Goal: Task Accomplishment & Management: Use online tool/utility

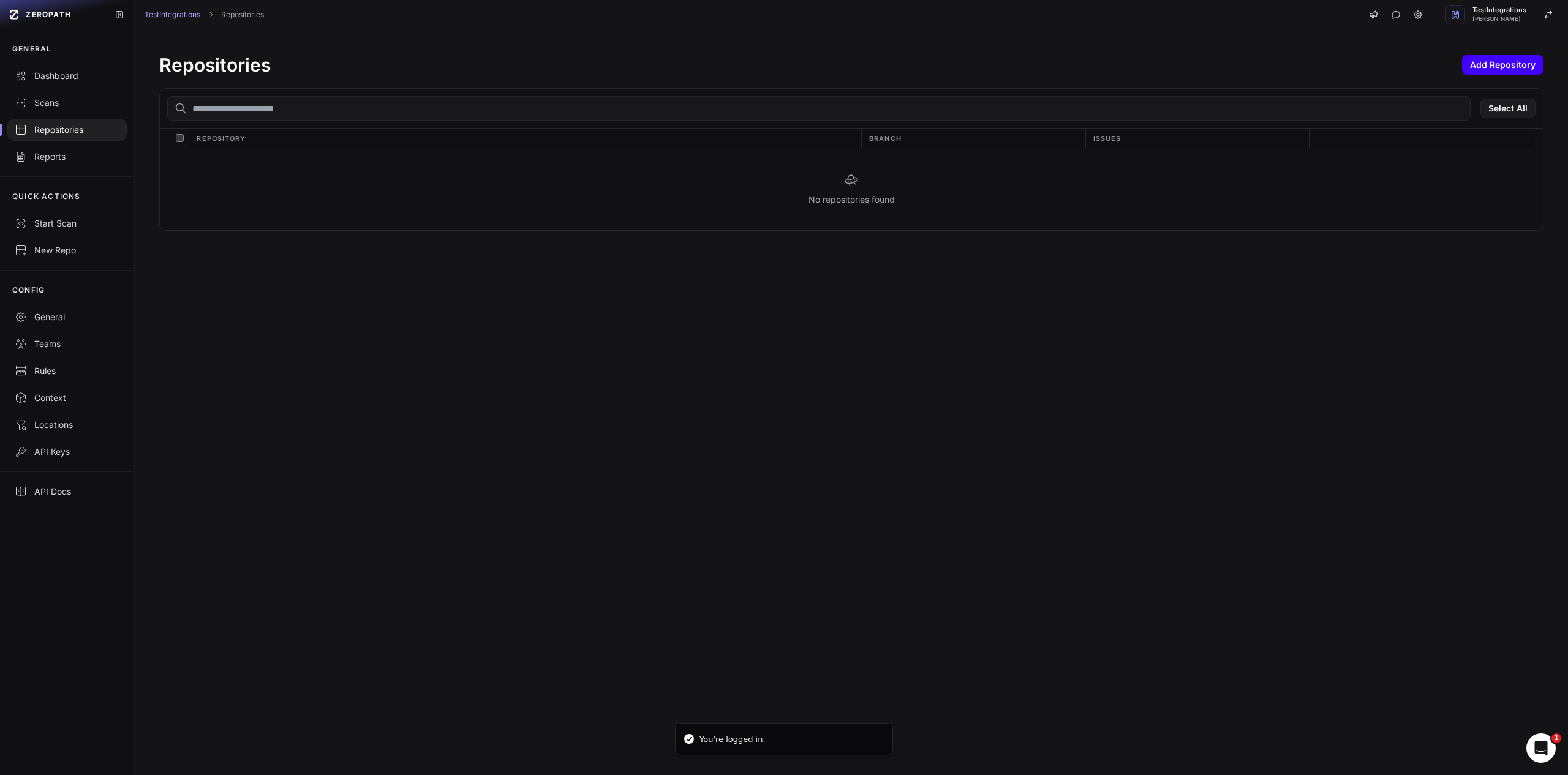
click at [1505, 69] on button "Add Repository" at bounding box center [1503, 65] width 81 height 19
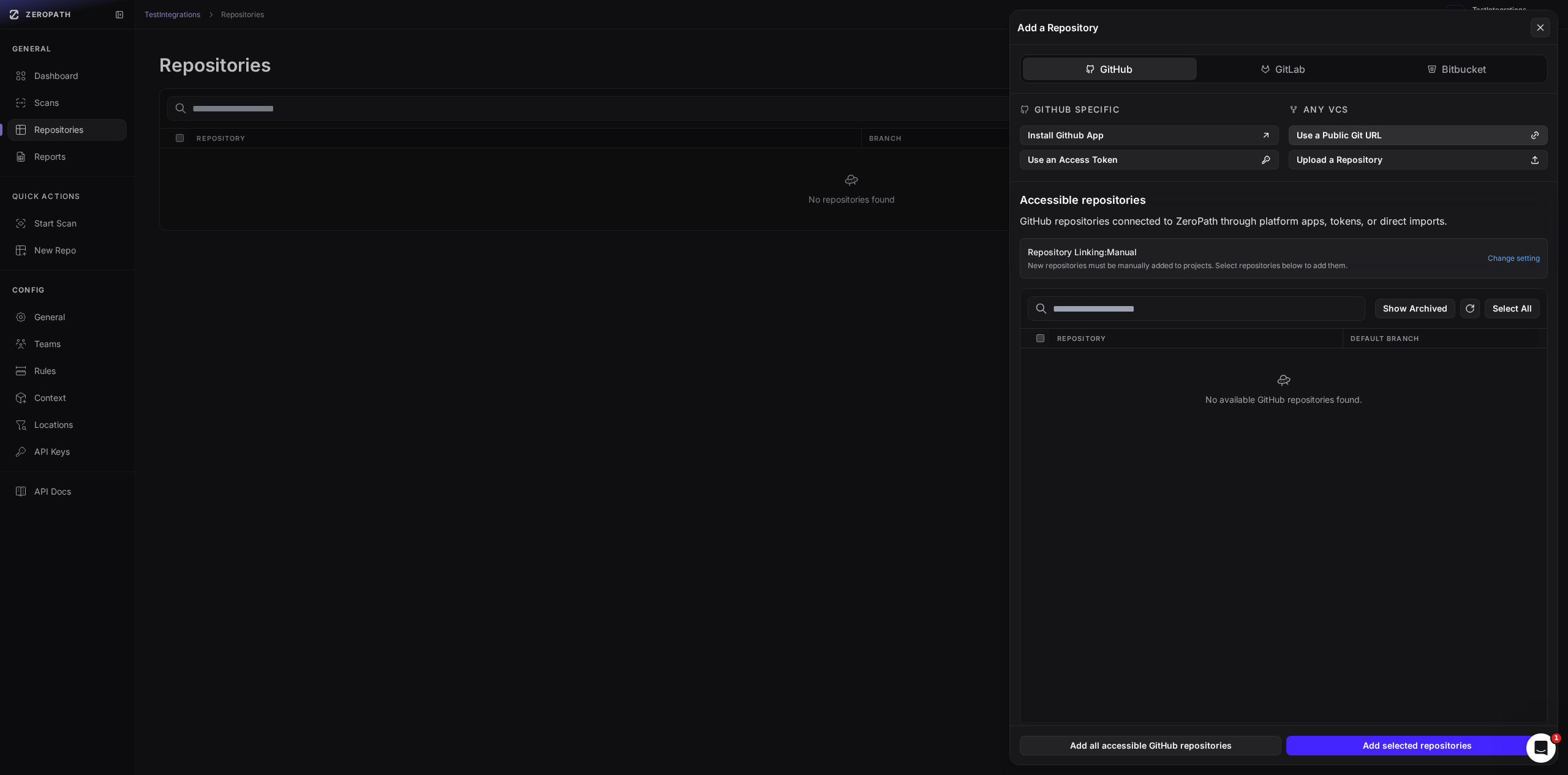
click at [1331, 131] on button "Use a Public Git URL" at bounding box center [1418, 135] width 259 height 19
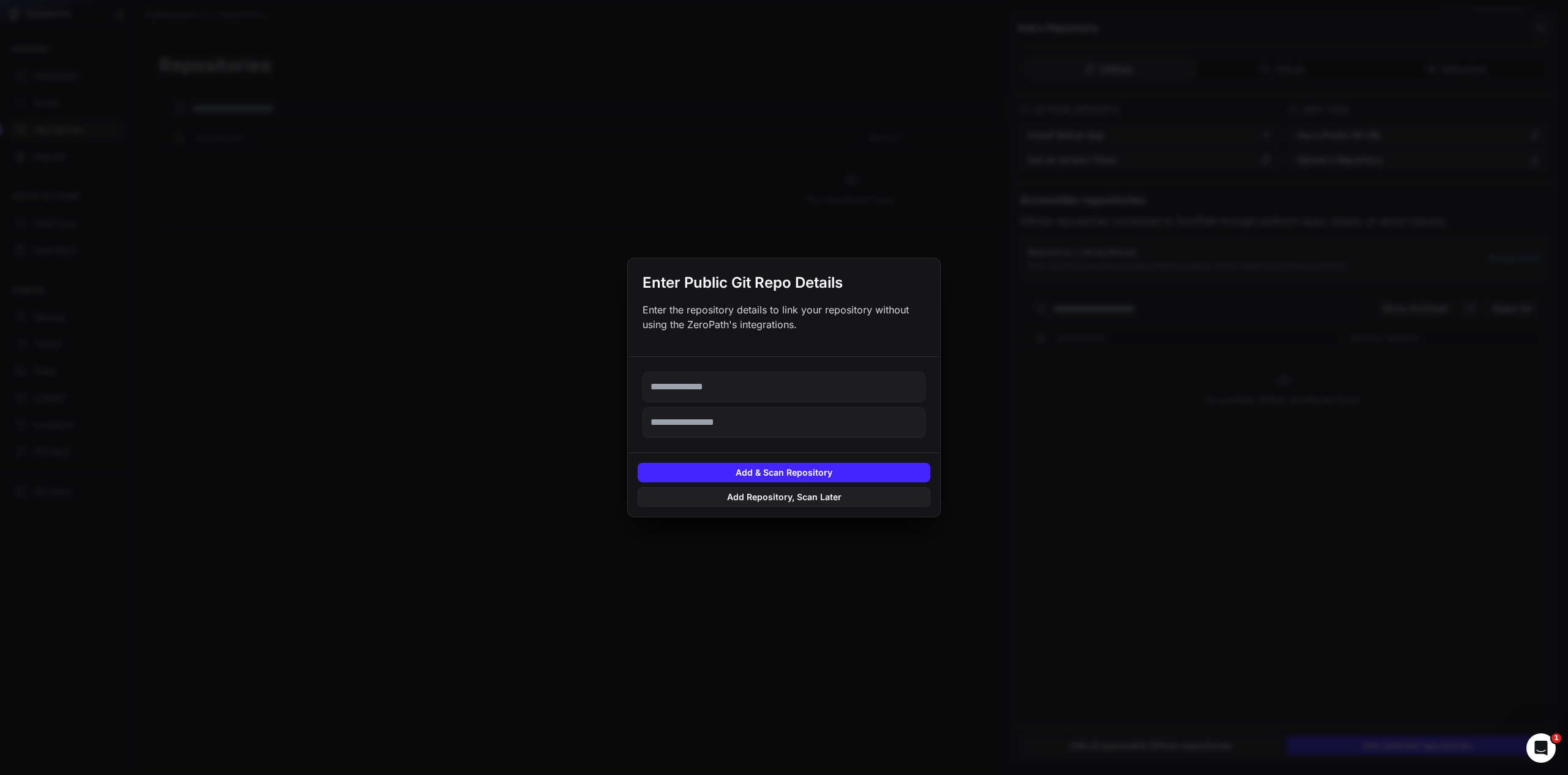
click at [746, 388] on input "text" at bounding box center [784, 387] width 283 height 31
paste input "**********"
type input "**********"
click at [755, 474] on button "Add & Scan Repository" at bounding box center [783, 472] width 293 height 19
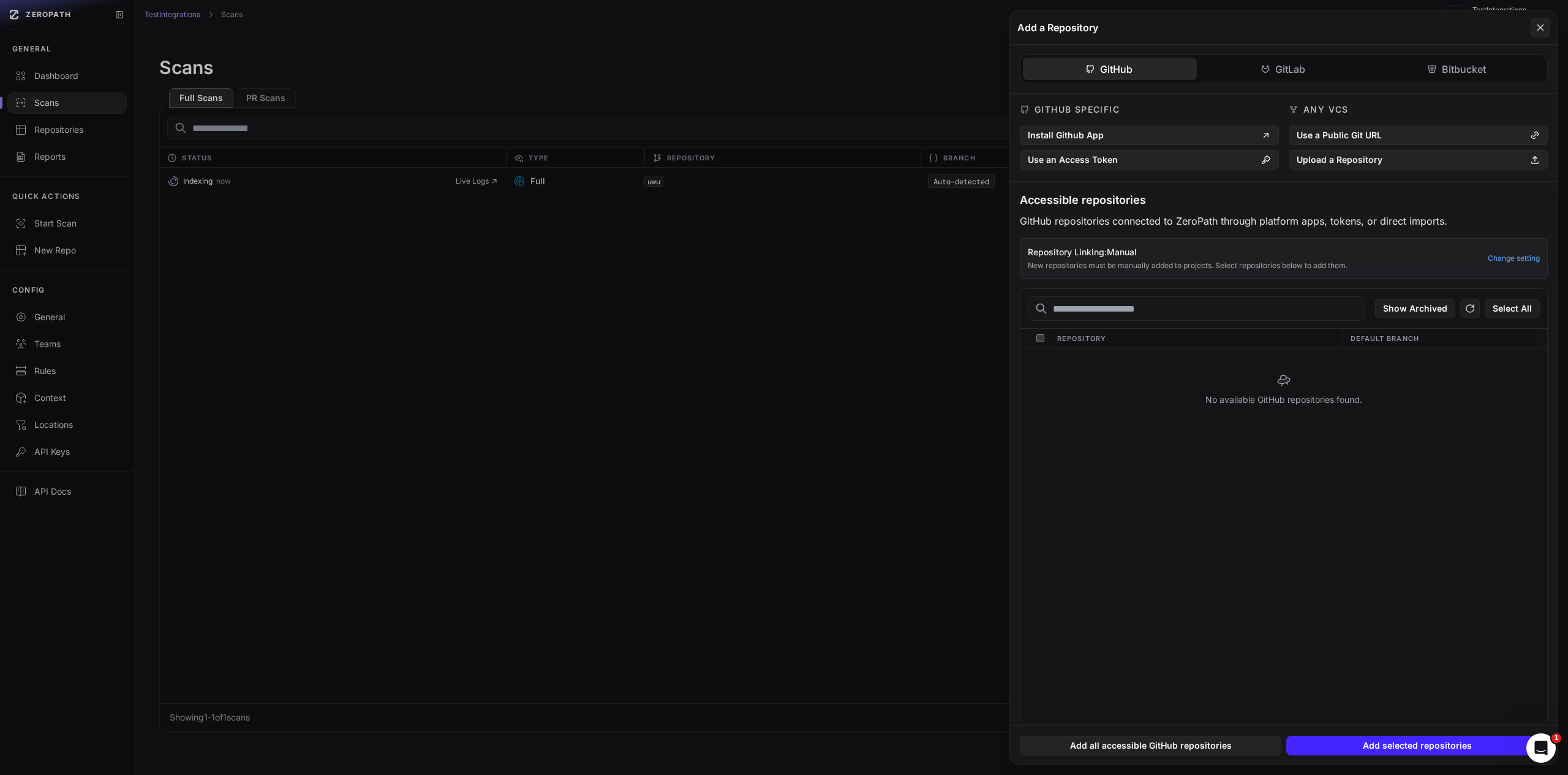
click at [700, 424] on button at bounding box center [784, 387] width 1568 height 775
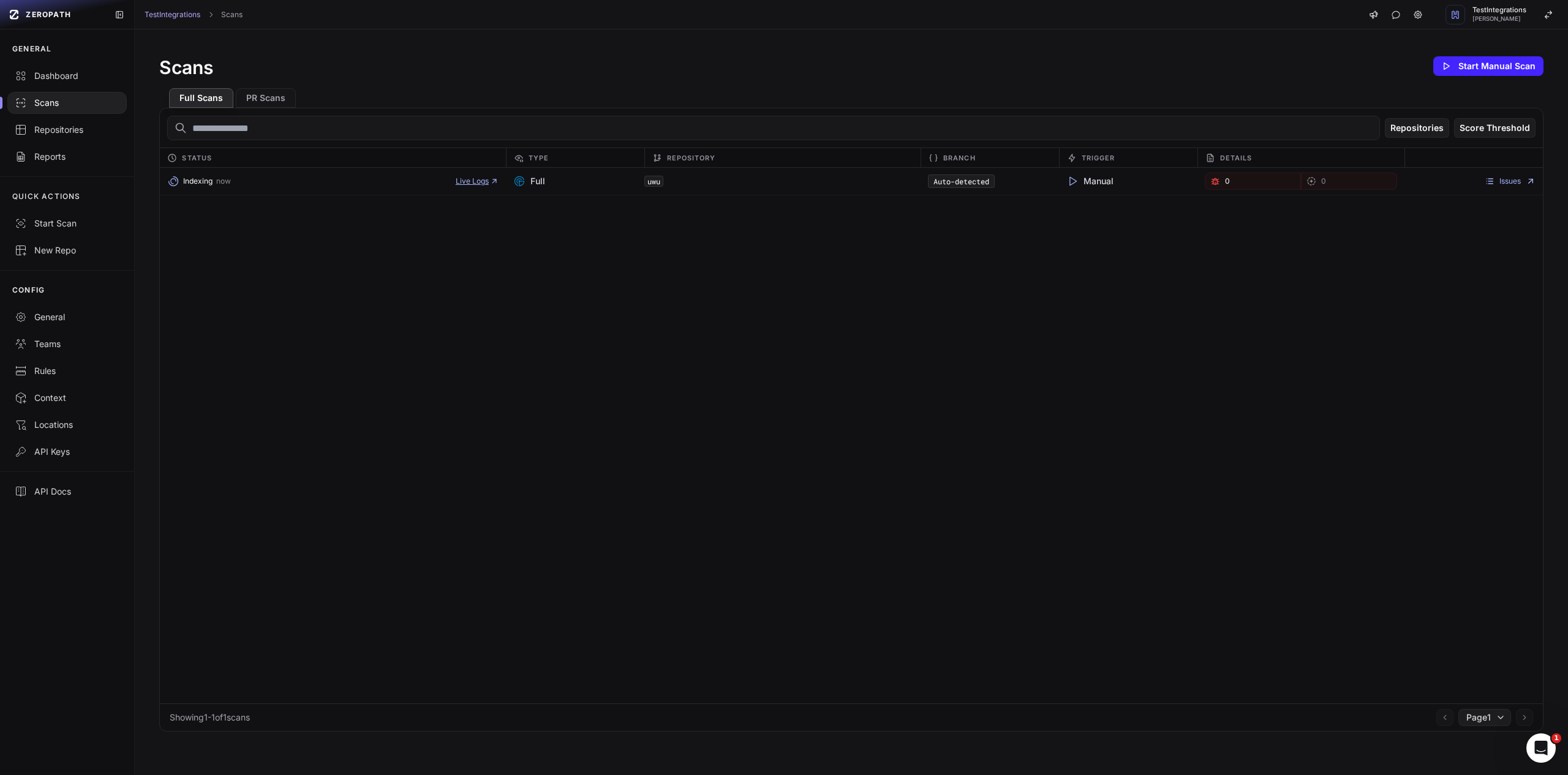
click at [466, 177] on body "ZEROPATH GENERAL Dashboard Scans Repositories Reports QUICK ACTIONS Start Scan …" at bounding box center [784, 387] width 1568 height 775
click at [463, 175] on div "Indexing now Live Logs" at bounding box center [333, 181] width 345 height 17
click at [479, 179] on span "Live Logs" at bounding box center [477, 181] width 43 height 10
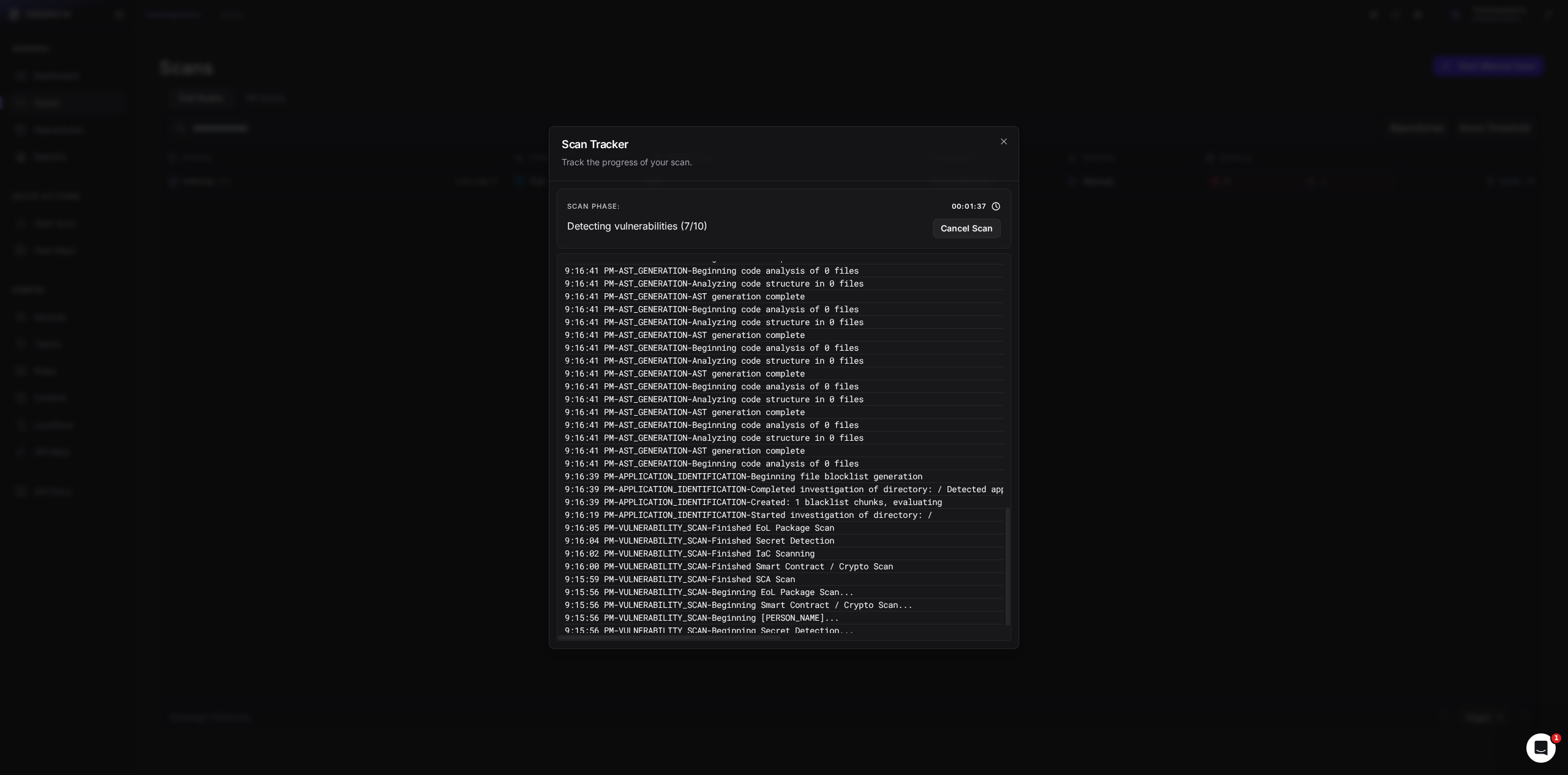
scroll to position [837, 0]
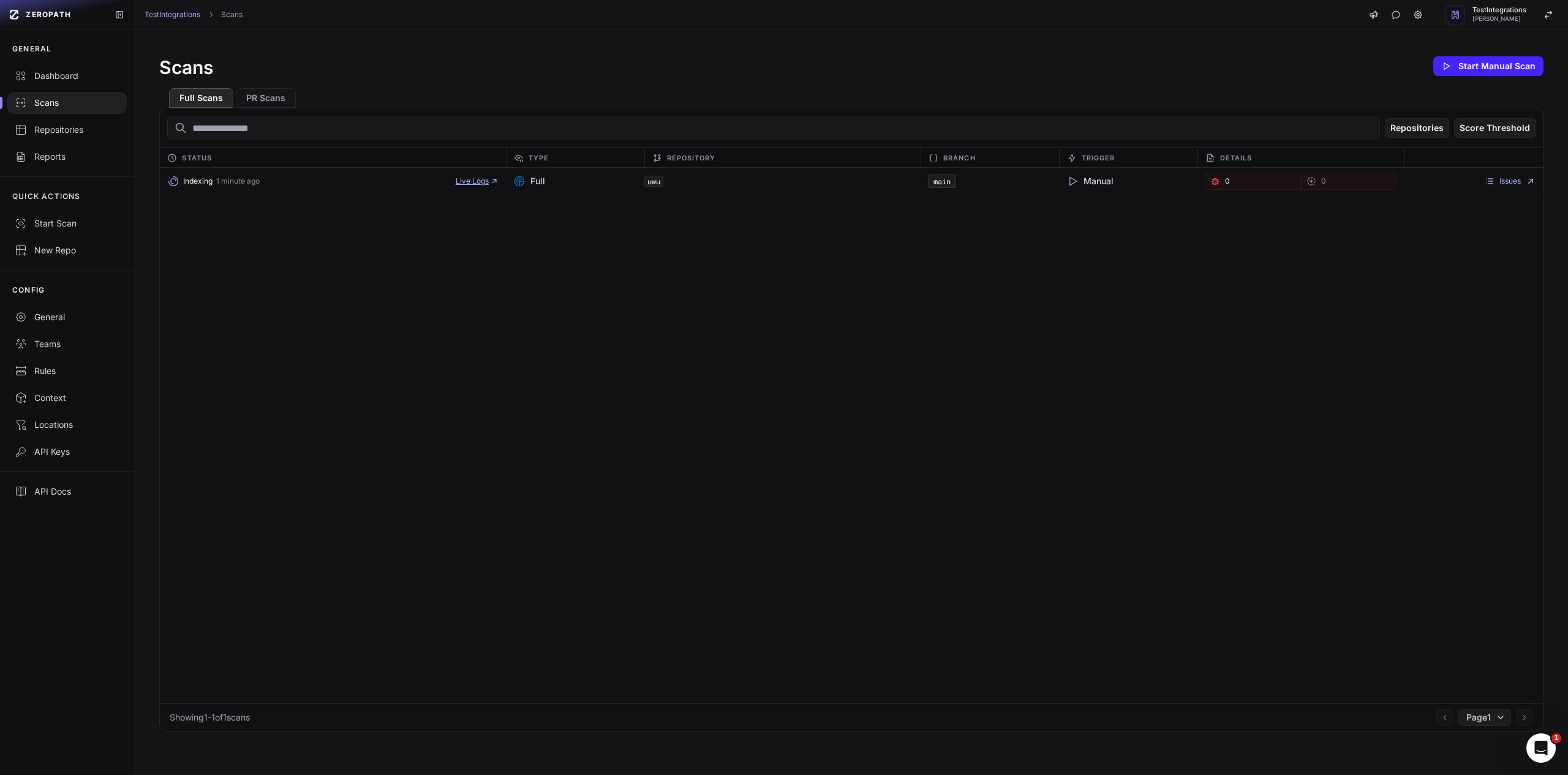
click at [464, 185] on span "Live Logs" at bounding box center [477, 181] width 43 height 10
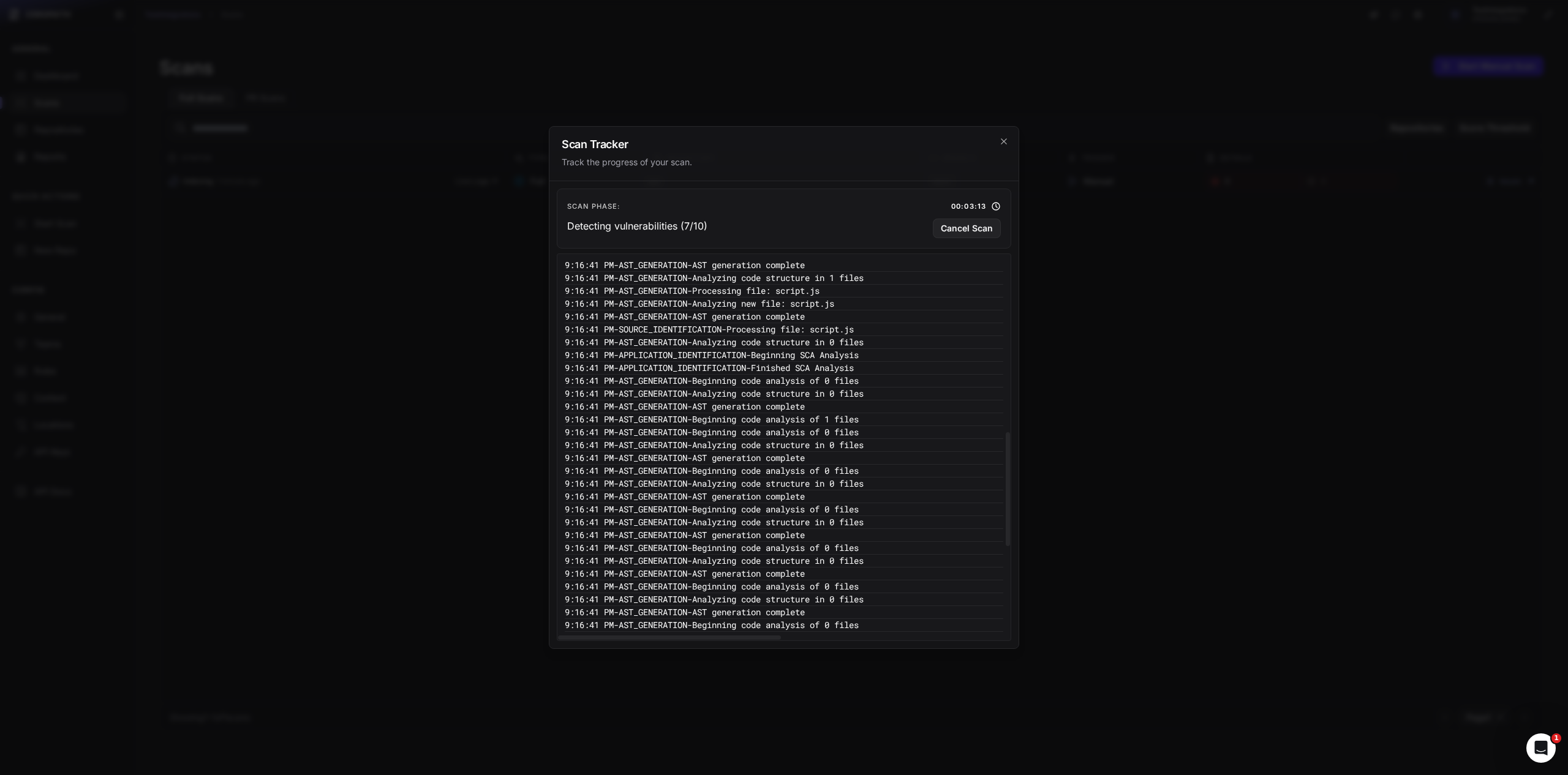
scroll to position [888, 0]
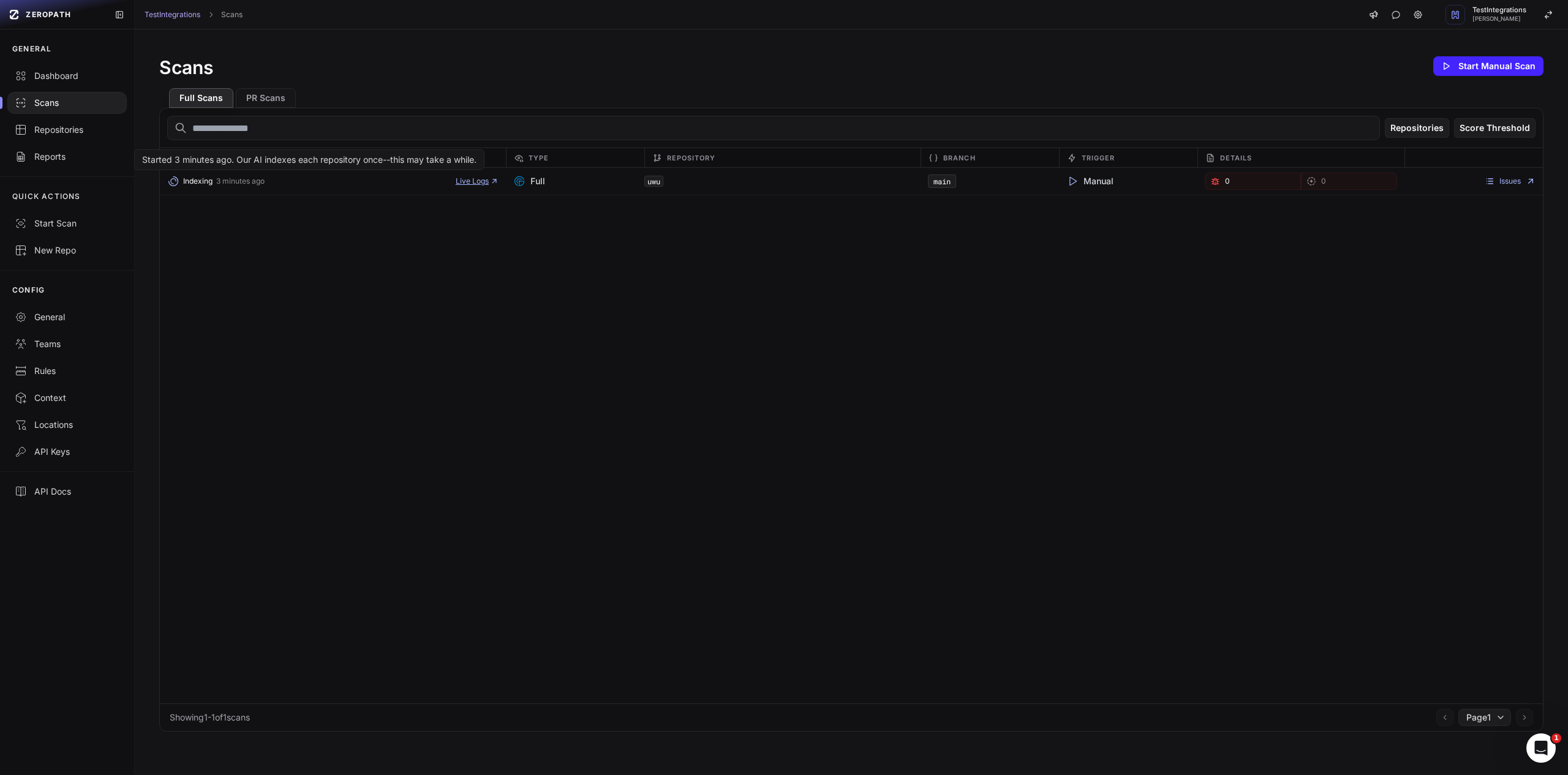
click at [456, 185] on span "Live Logs" at bounding box center [477, 181] width 43 height 10
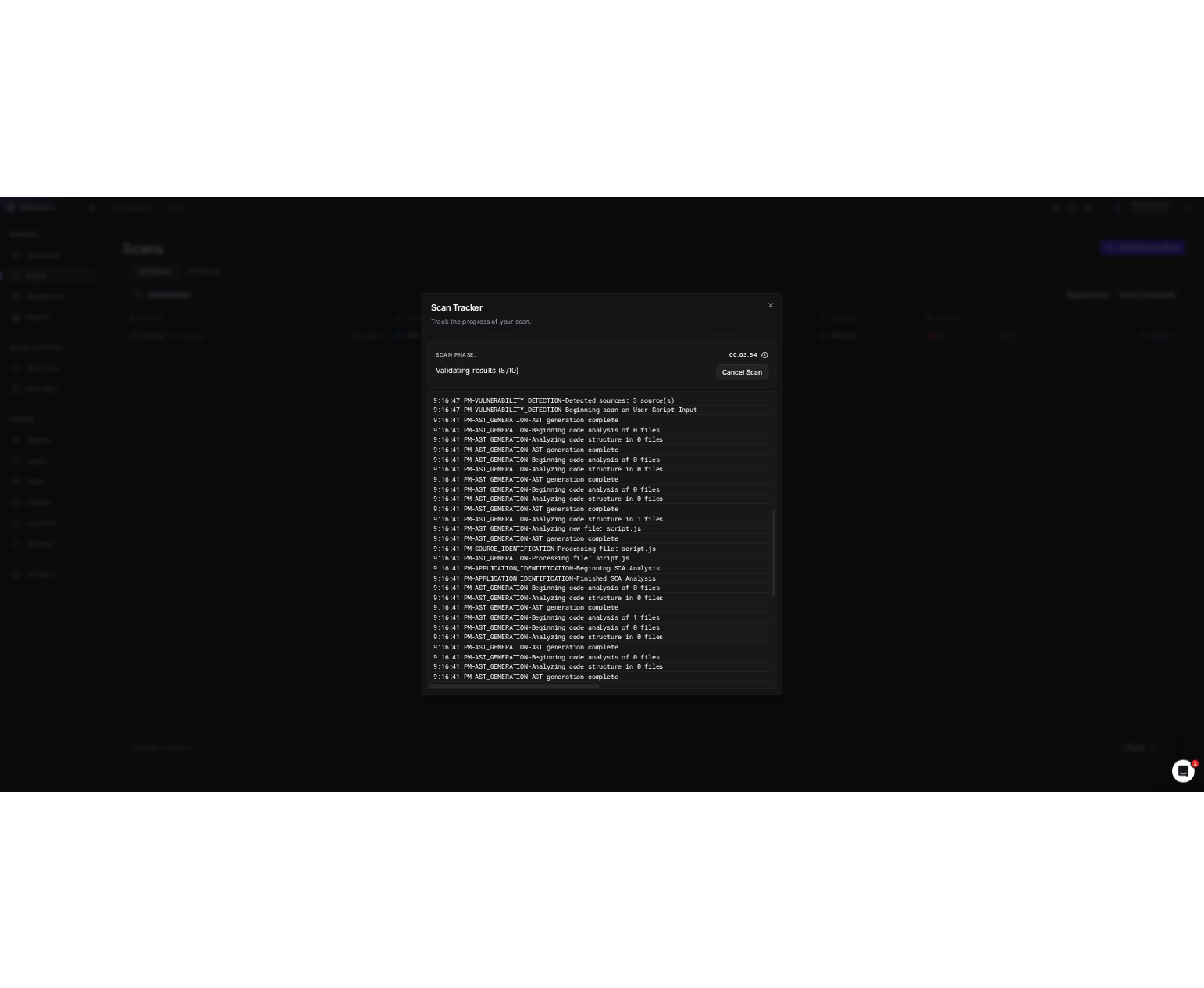
scroll to position [1132, 0]
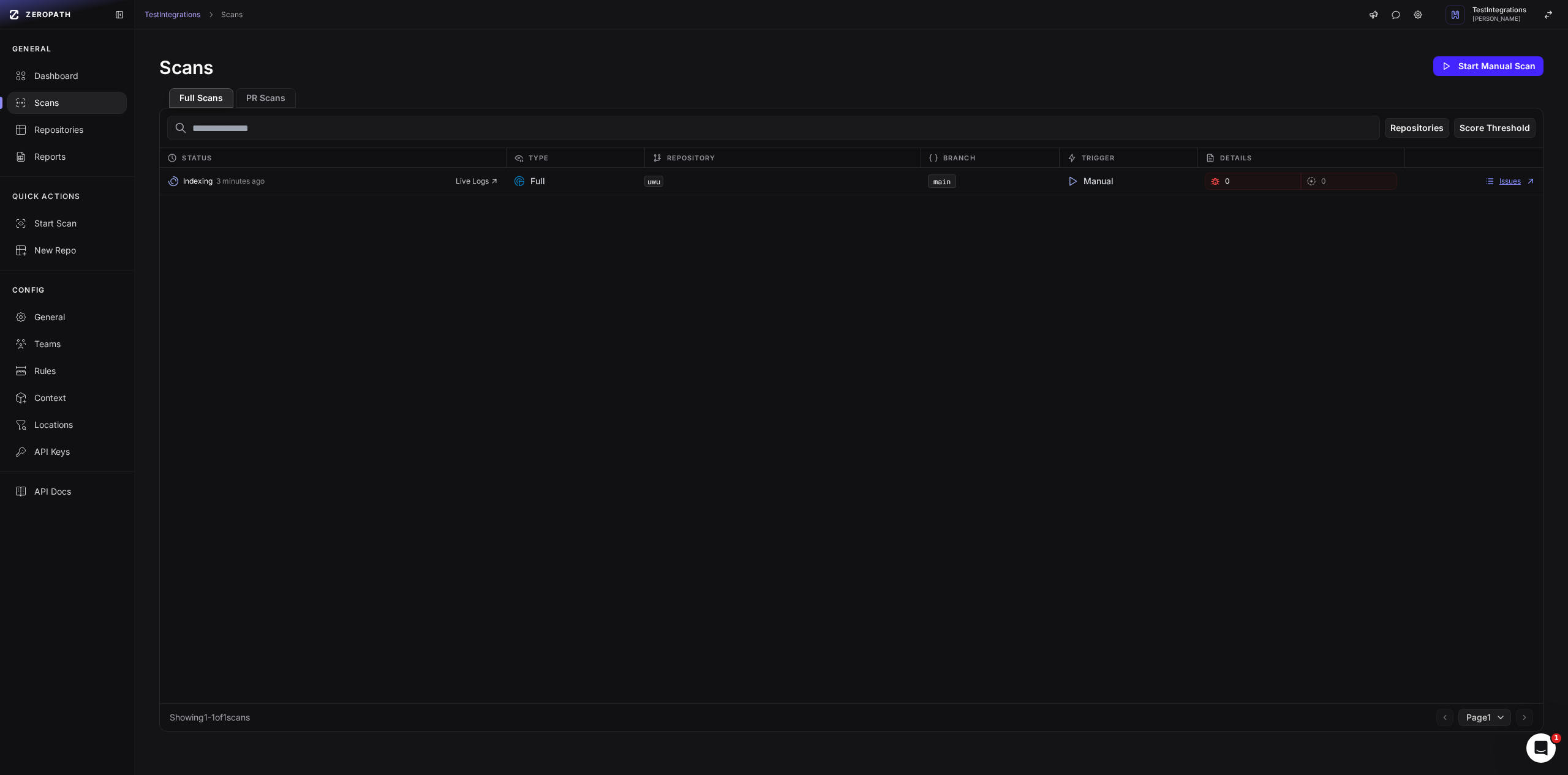
click at [1485, 185] on icon at bounding box center [1489, 181] width 10 height 10
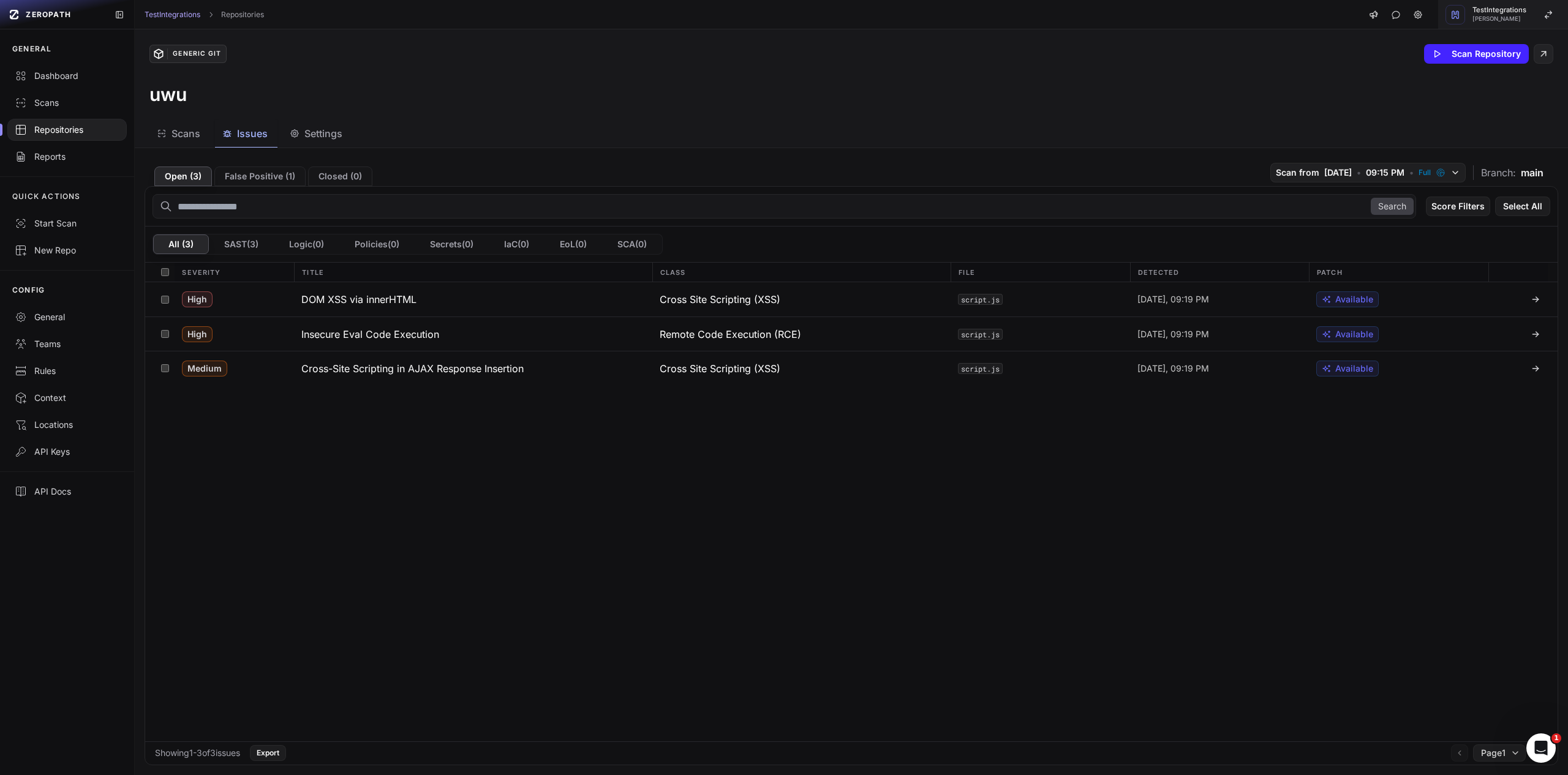
click at [1461, 21] on div "button" at bounding box center [1455, 14] width 19 height 19
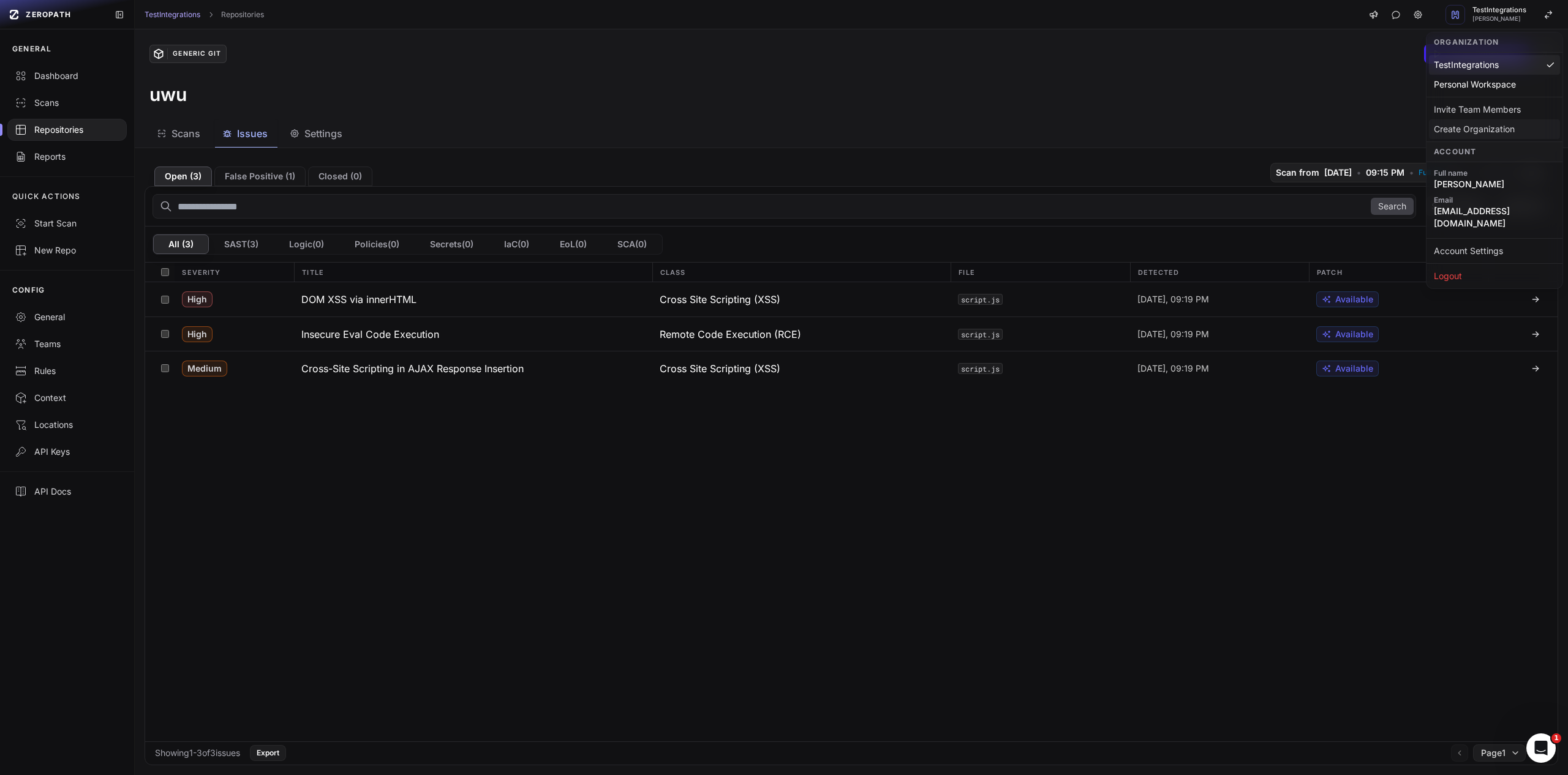
click at [1466, 133] on div "Create Organization" at bounding box center [1494, 129] width 131 height 19
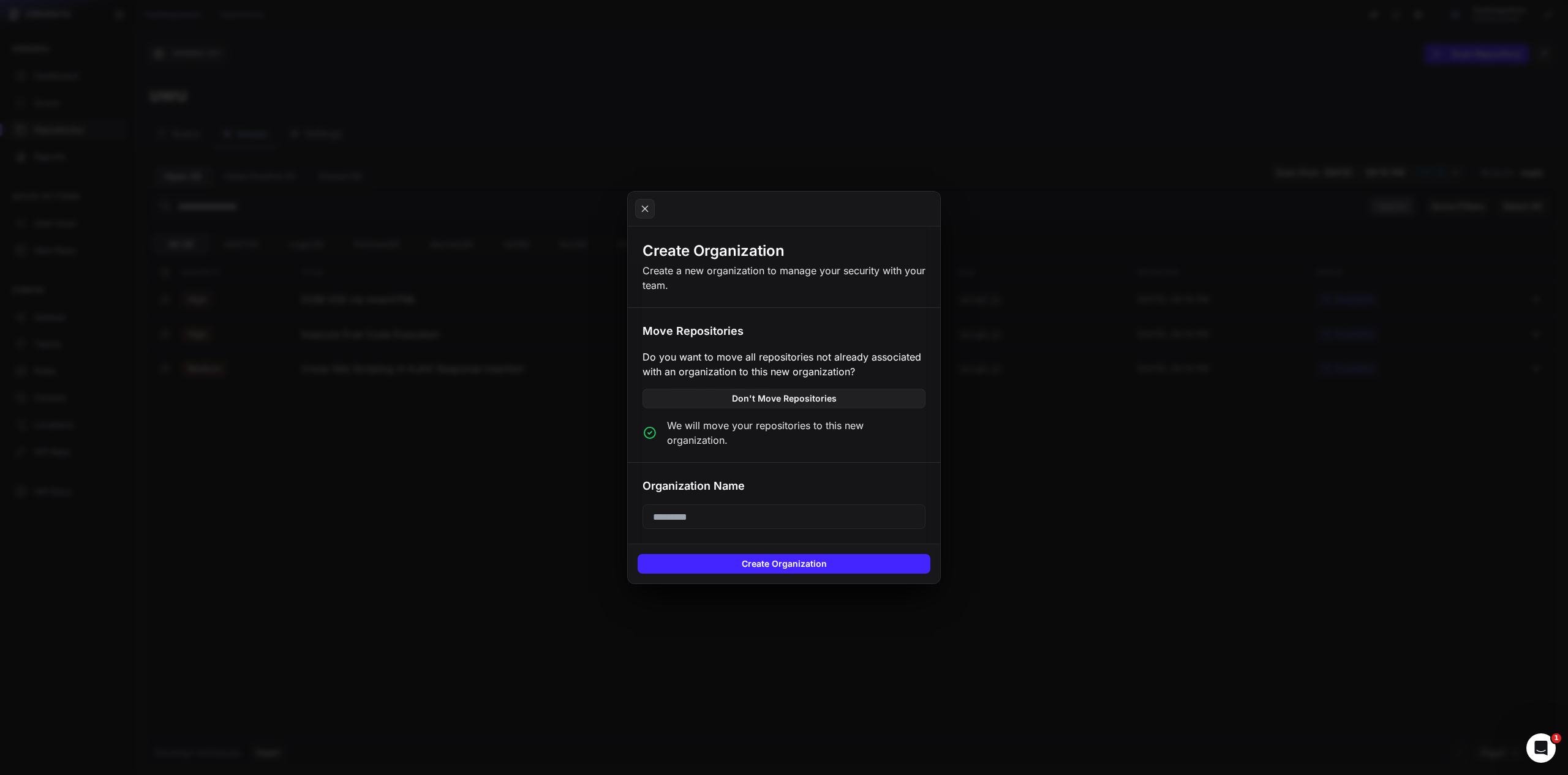
click at [749, 508] on input "text" at bounding box center [784, 516] width 283 height 25
type input "**********"
click at [843, 554] on button "Create Organization" at bounding box center [783, 563] width 293 height 19
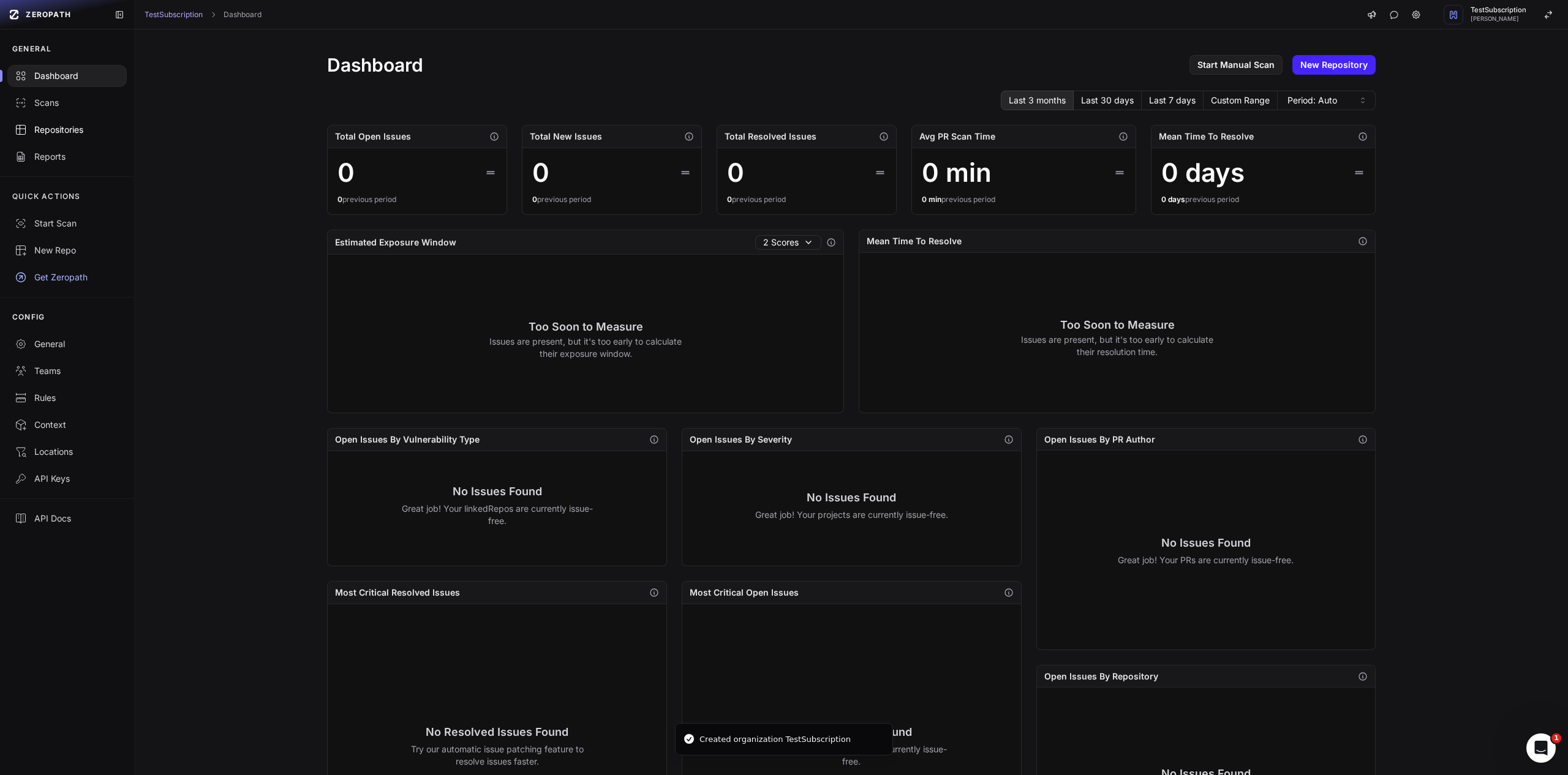
click at [94, 125] on div "Repositories" at bounding box center [67, 130] width 105 height 12
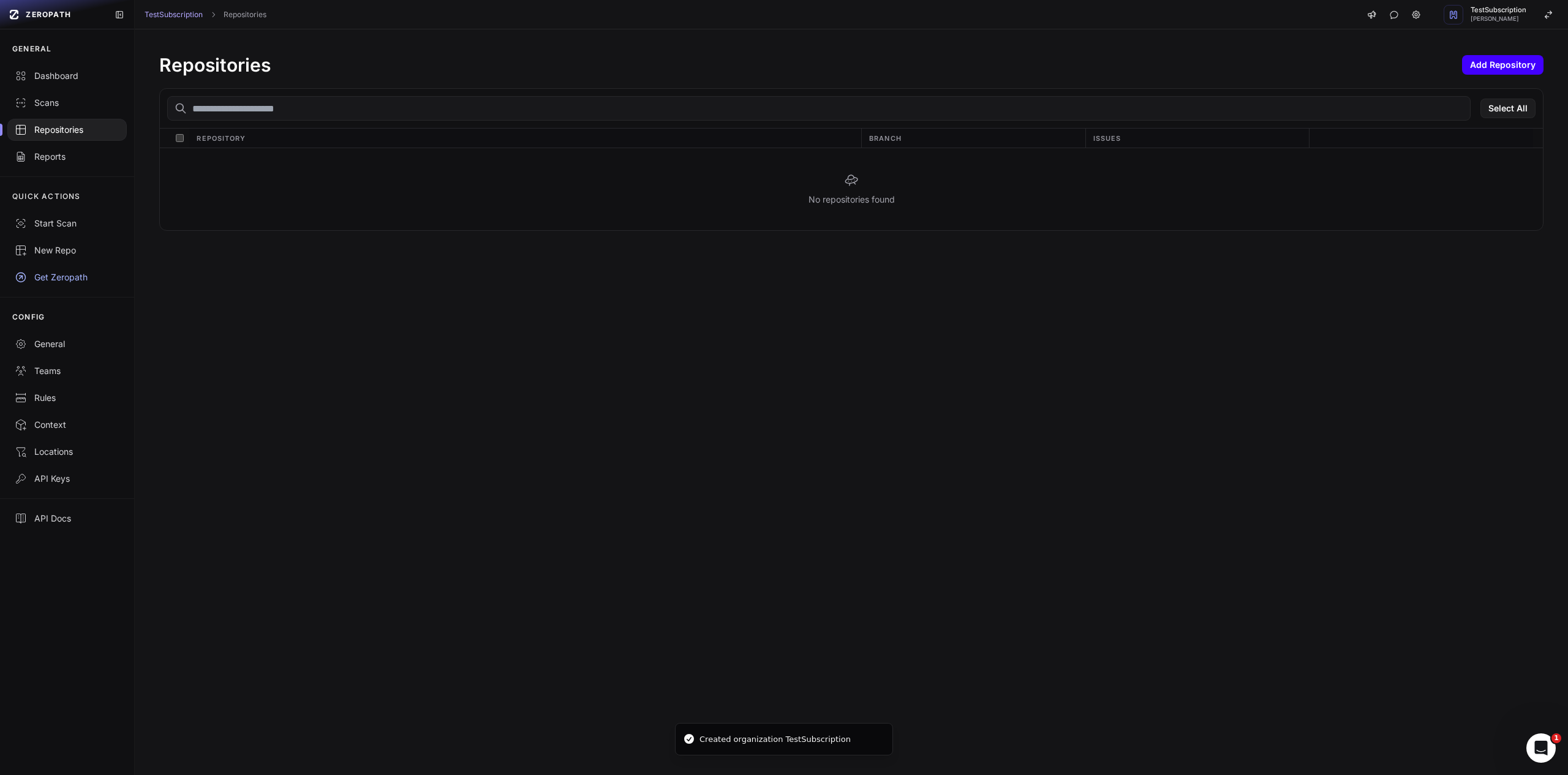
click at [1482, 71] on button "Add Repository" at bounding box center [1503, 65] width 81 height 19
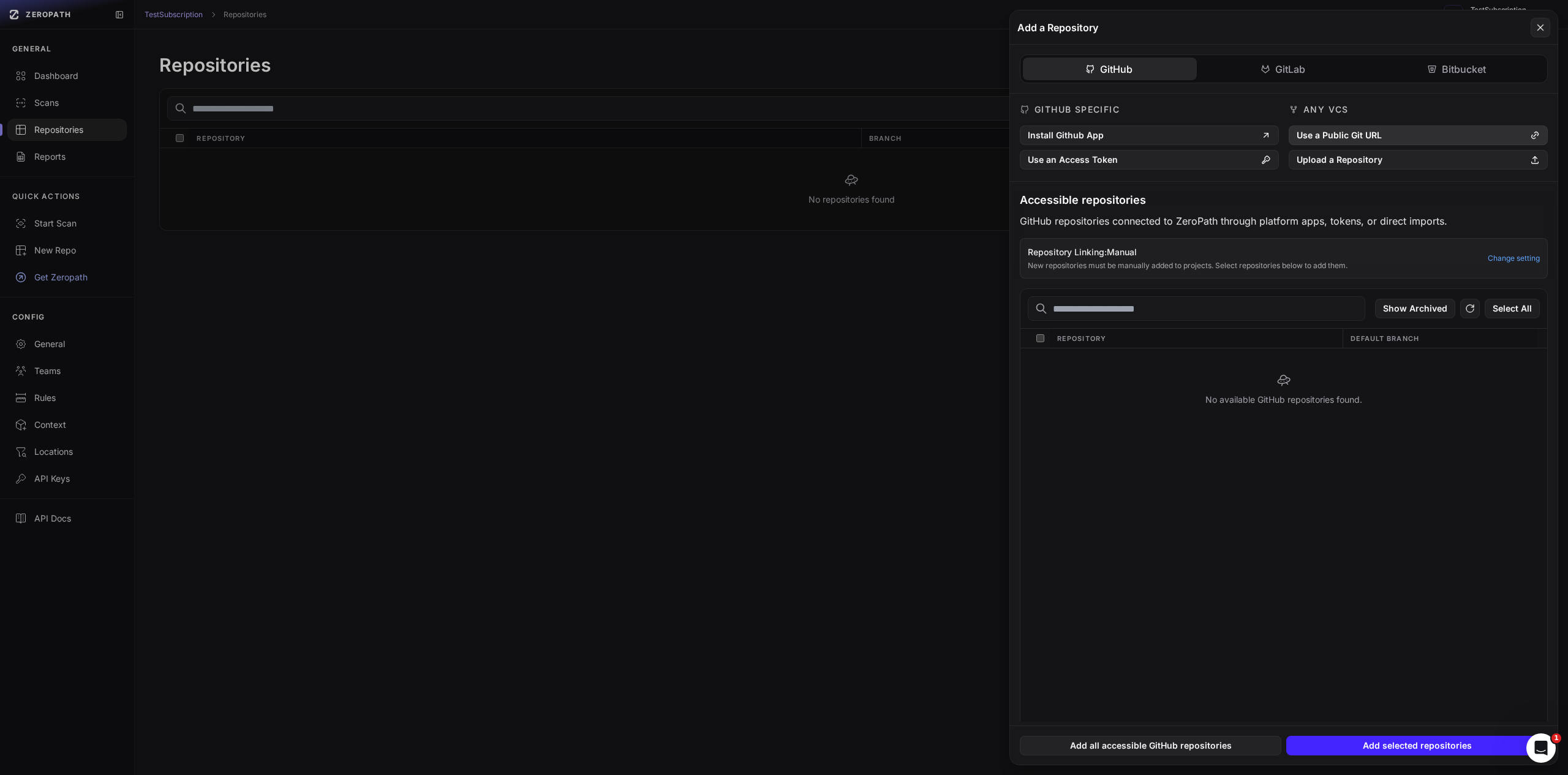
click at [1335, 128] on button "Use a Public Git URL" at bounding box center [1418, 135] width 259 height 19
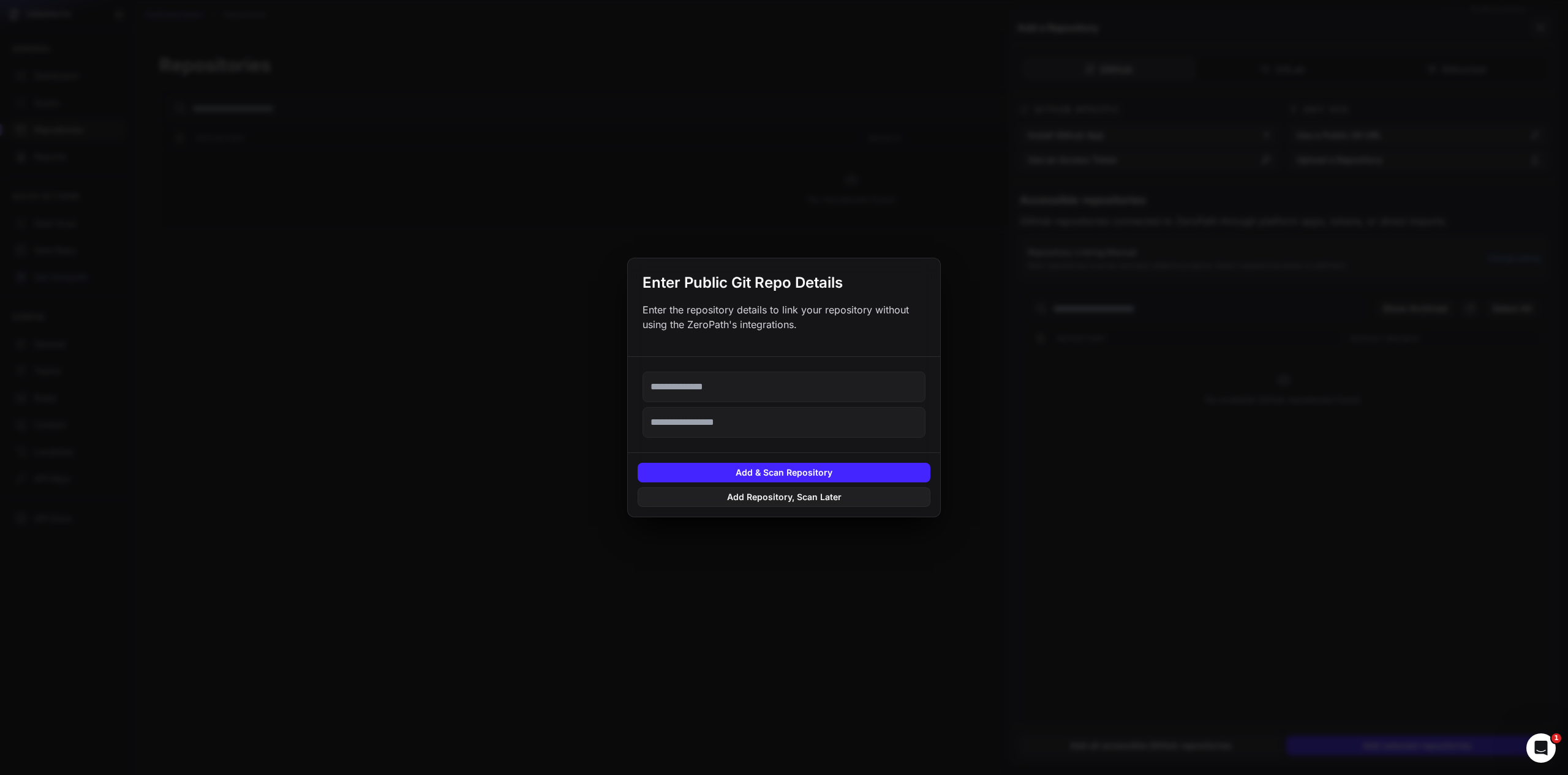
click at [842, 381] on input "text" at bounding box center [784, 387] width 283 height 31
paste input "**********"
type input "**********"
click at [806, 480] on button "Add & Scan Repository" at bounding box center [783, 472] width 293 height 19
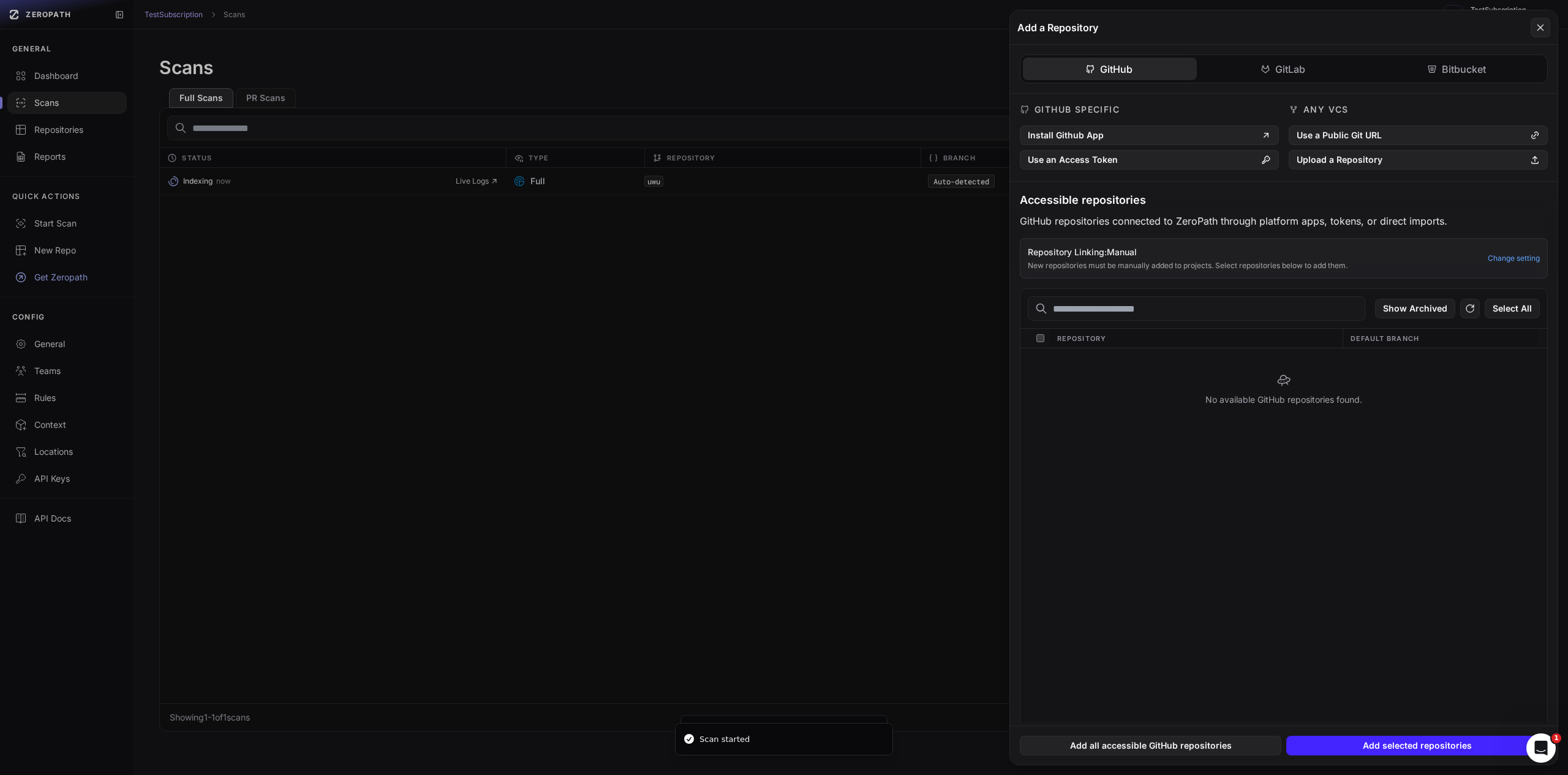
click at [803, 478] on button at bounding box center [784, 387] width 1568 height 775
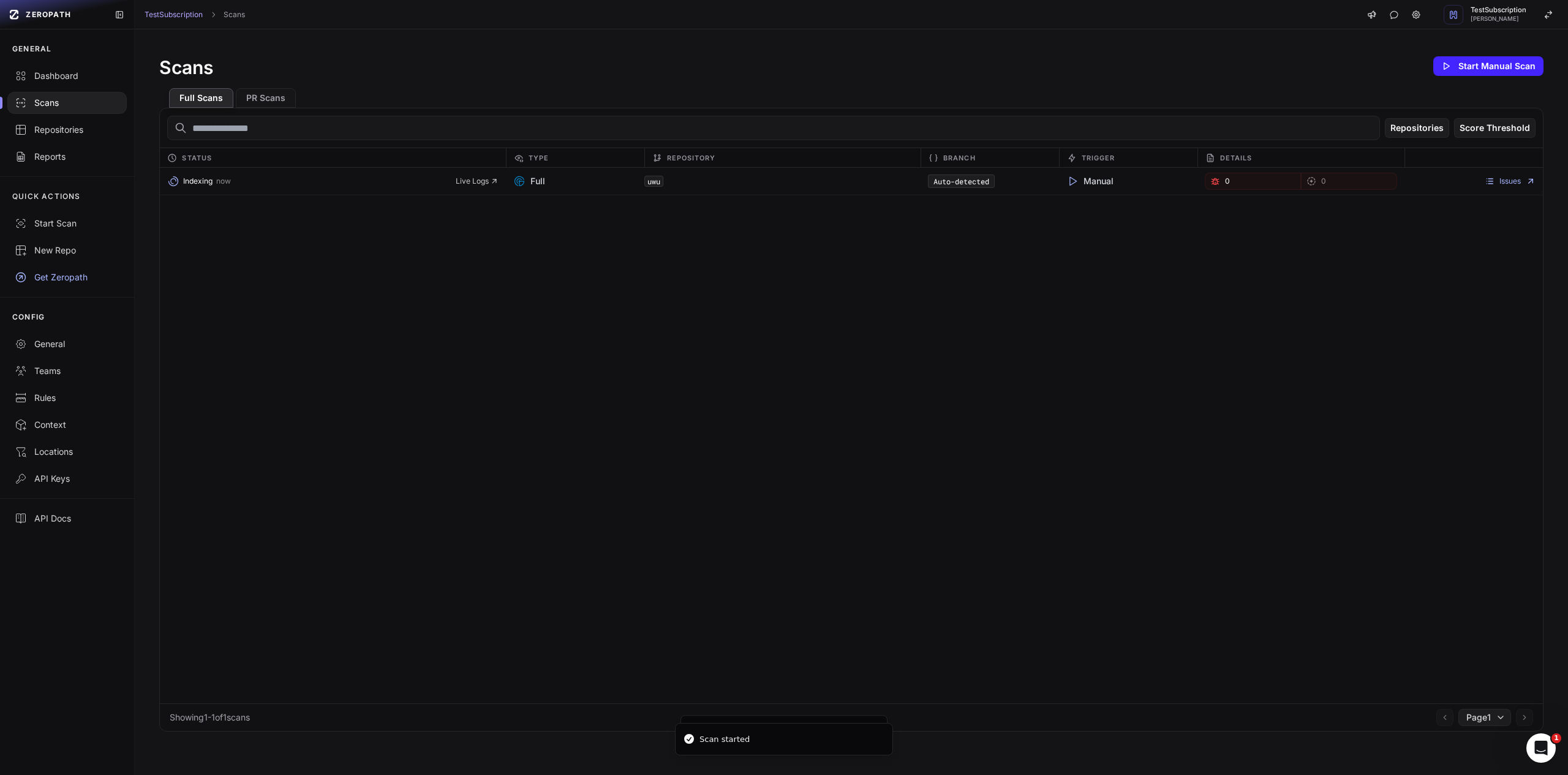
click at [593, 385] on div "Indexing now Live Logs Full uwu Auto-detected Manual 0 0 Issues" at bounding box center [851, 436] width 1383 height 536
click at [479, 183] on span "Live Logs" at bounding box center [477, 181] width 43 height 10
click at [1489, 181] on link "Issues" at bounding box center [1510, 181] width 51 height 10
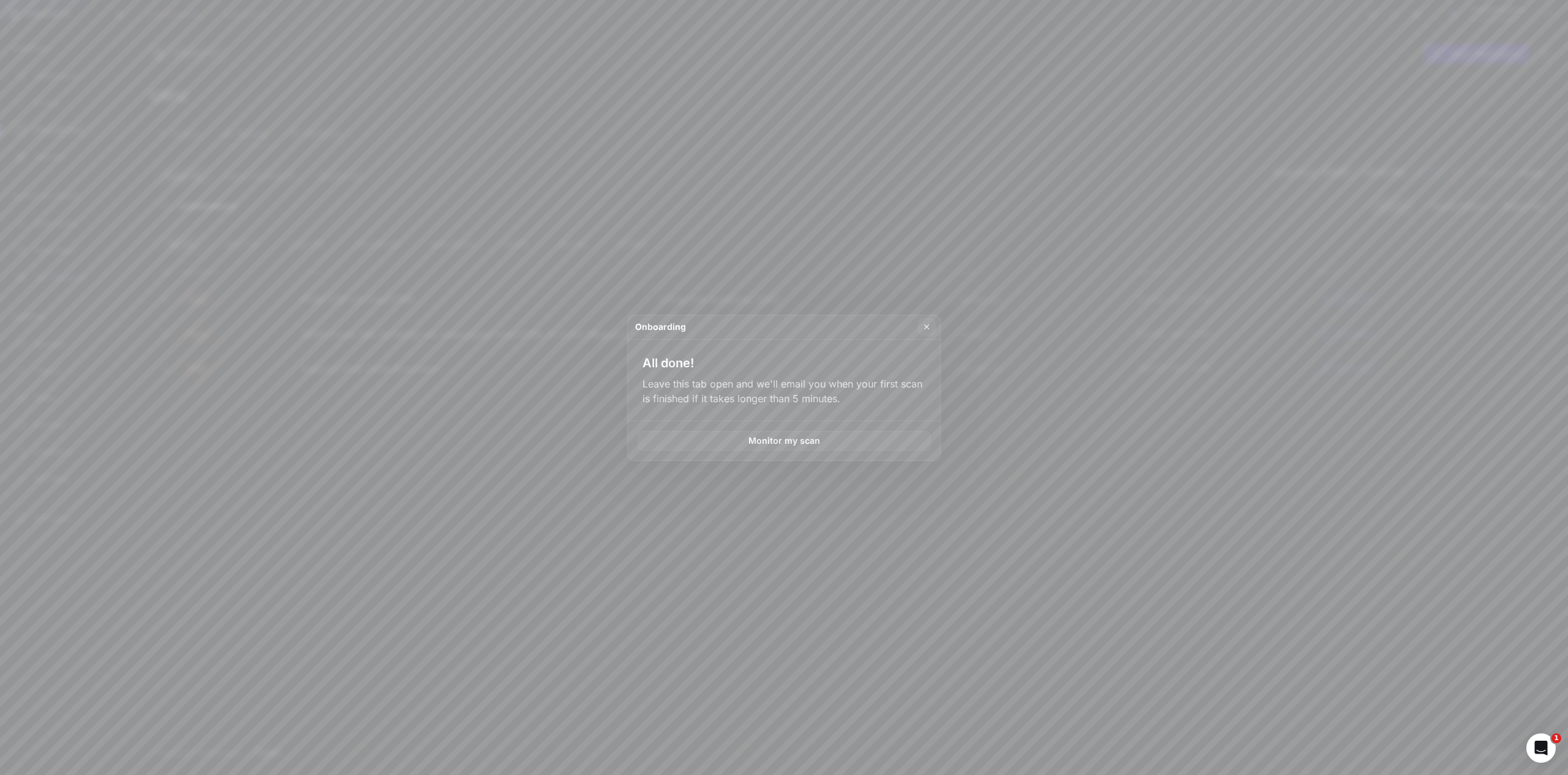
click at [394, 283] on button at bounding box center [784, 387] width 1568 height 775
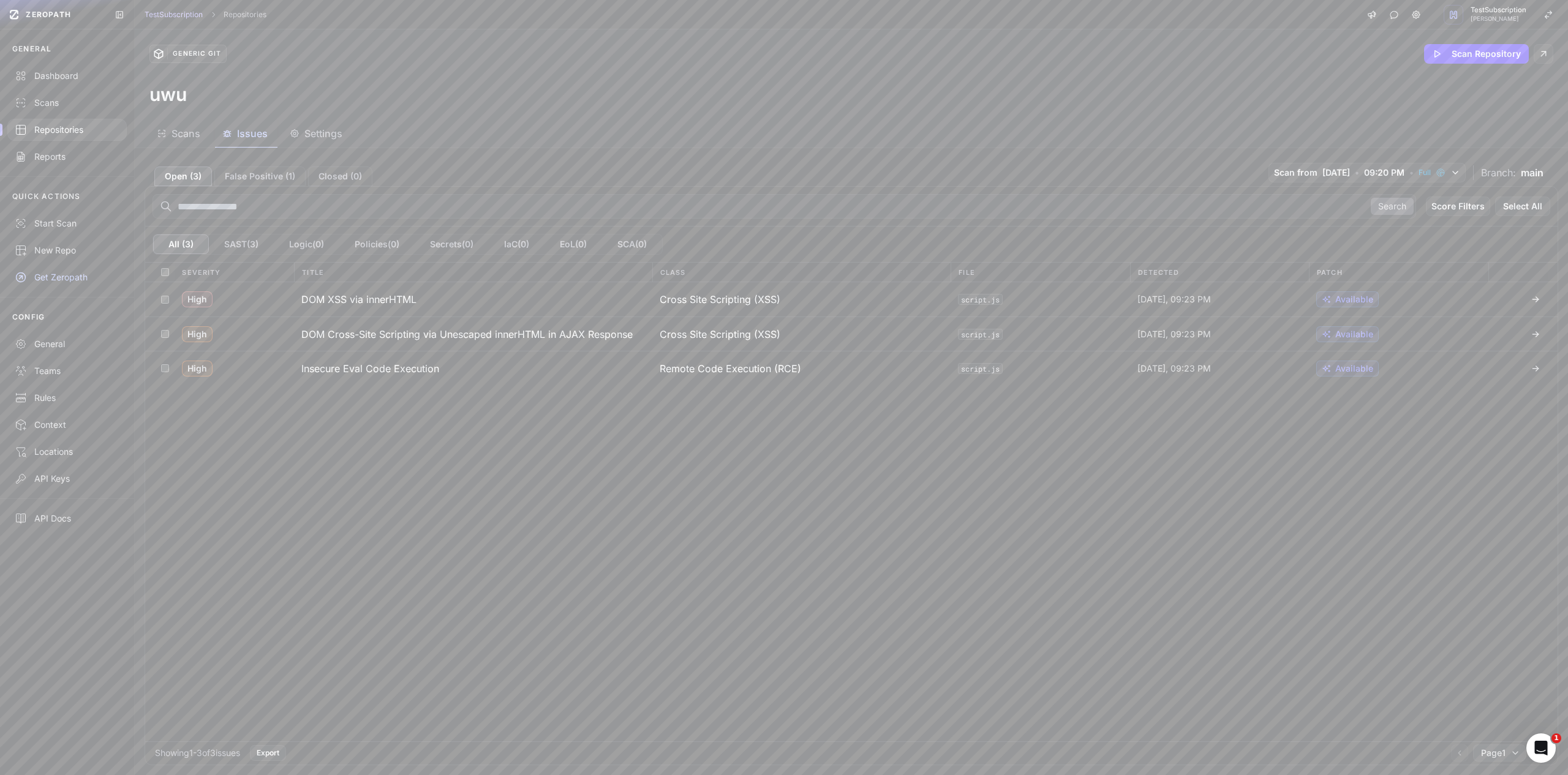
click at [320, 271] on div "Title" at bounding box center [473, 272] width 358 height 19
click at [359, 290] on button "DOM XSS via innerHTML" at bounding box center [473, 299] width 358 height 34
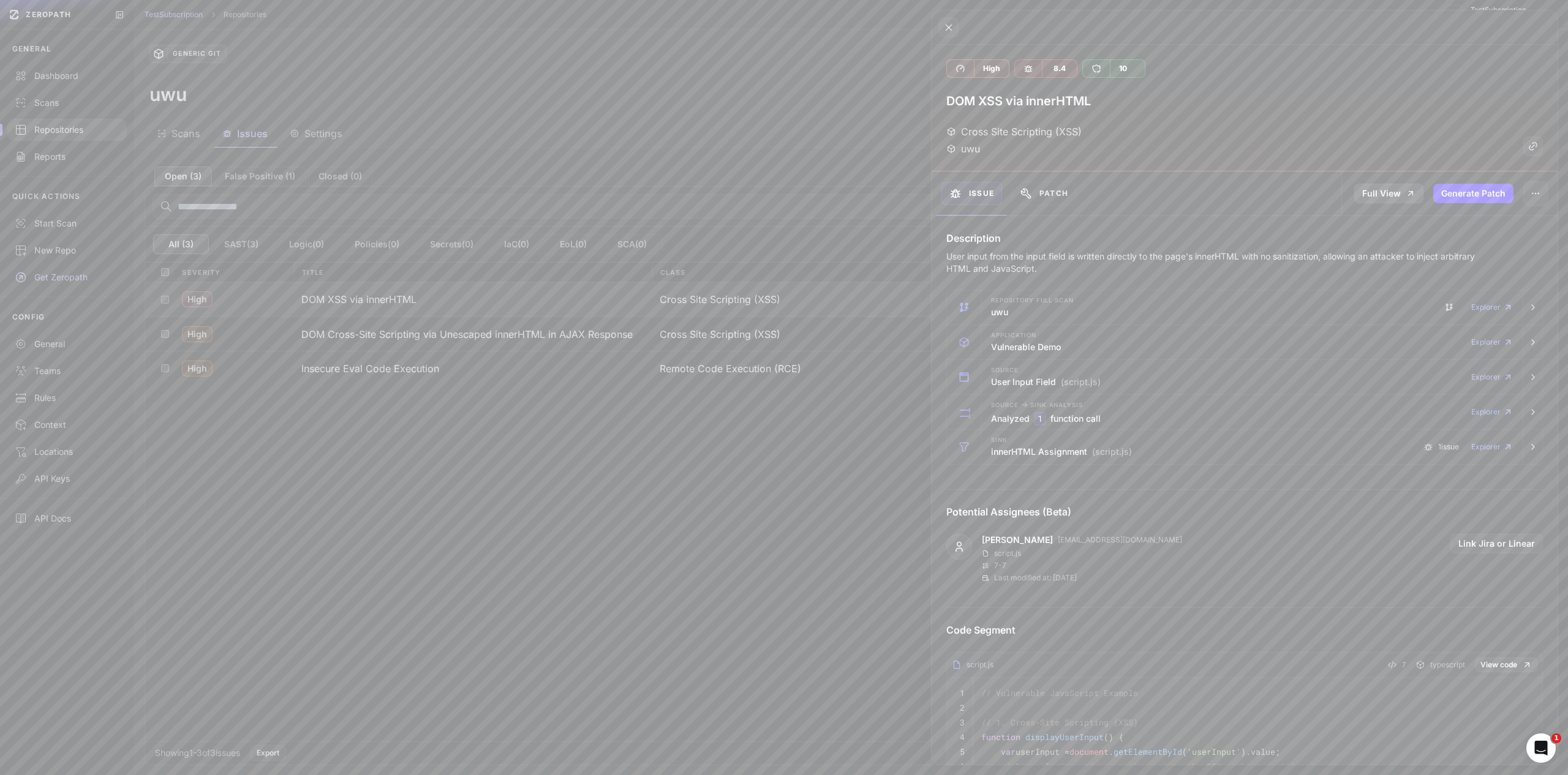
click at [1401, 200] on link "Full View" at bounding box center [1389, 193] width 69 height 19
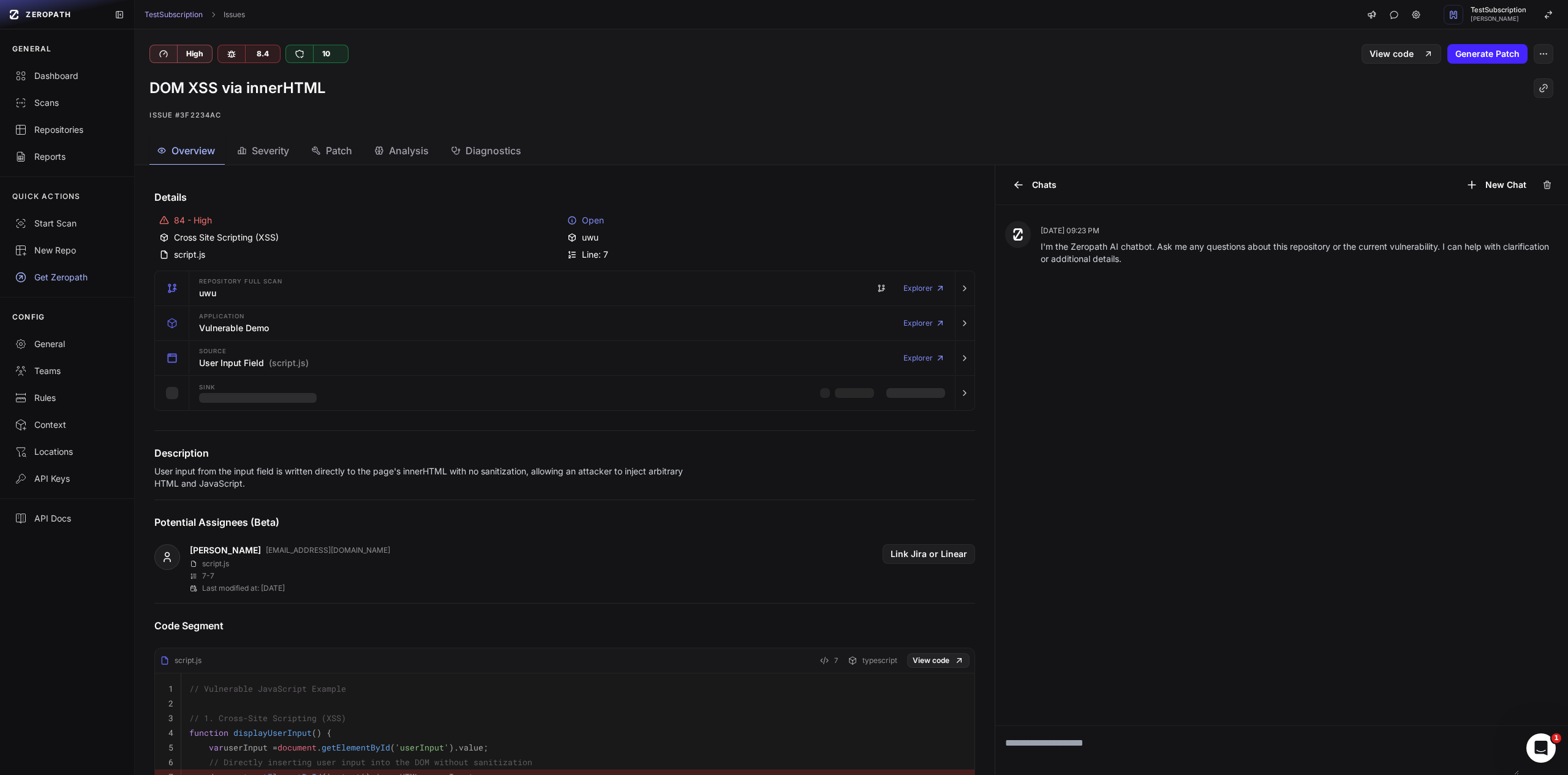
click at [1107, 732] on textarea at bounding box center [1257, 750] width 524 height 49
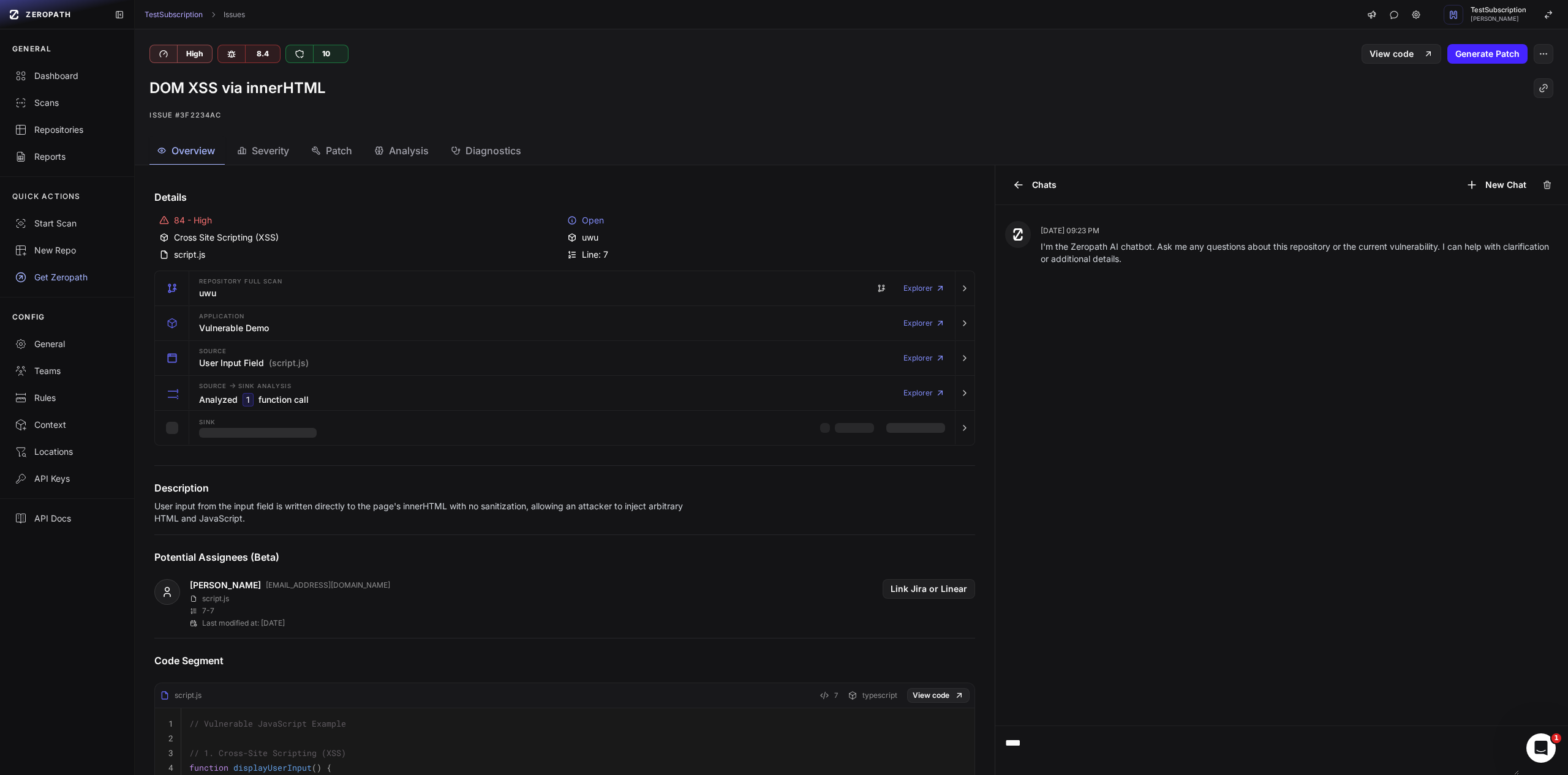
type textarea "****"
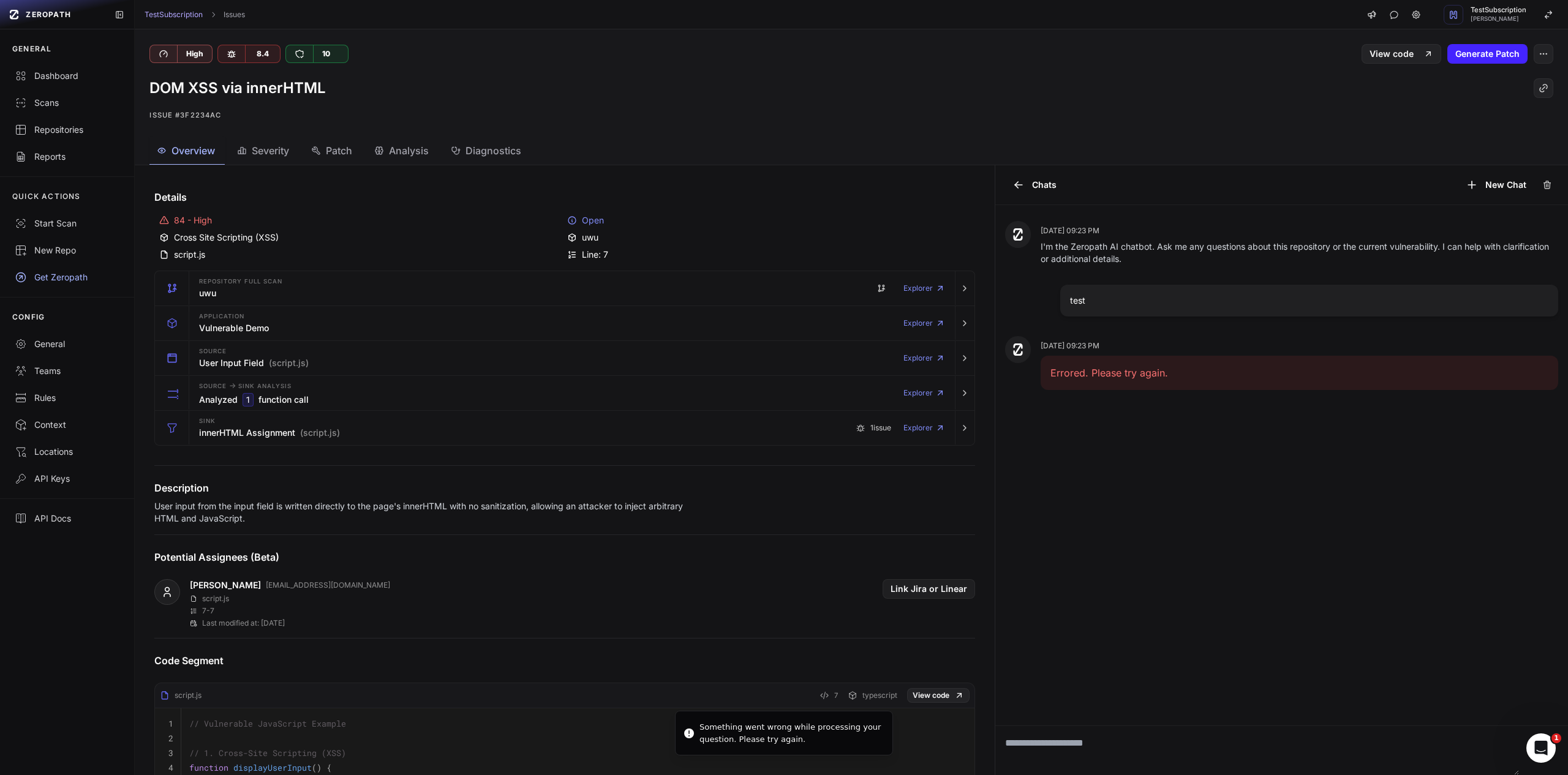
click at [713, 725] on div "Something went wrong while processing your question. Please try again." at bounding box center [791, 733] width 183 height 24
drag, startPoint x: 720, startPoint y: 729, endPoint x: 727, endPoint y: 722, distance: 9.9
click at [727, 724] on div "Something went wrong while processing your question. Please try again." at bounding box center [791, 736] width 183 height 24
click at [716, 734] on div "Something went wrong while processing your question. Please try again." at bounding box center [791, 733] width 183 height 24
drag, startPoint x: 715, startPoint y: 734, endPoint x: 715, endPoint y: 726, distance: 8.0
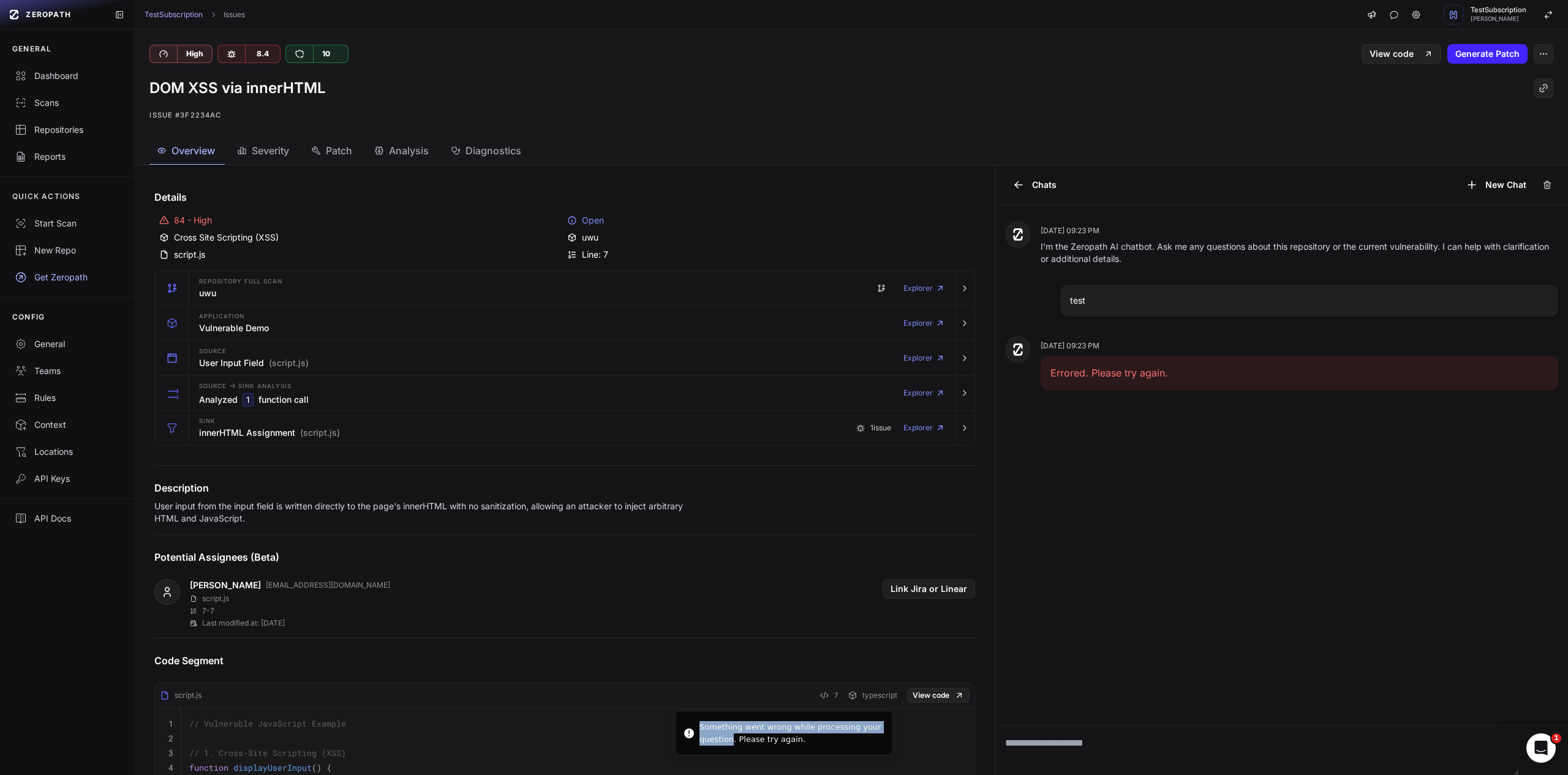
click at [715, 726] on div "Something went wrong while processing your question. Please try again." at bounding box center [791, 733] width 183 height 24
copy div "Something went wrong while processing your question"
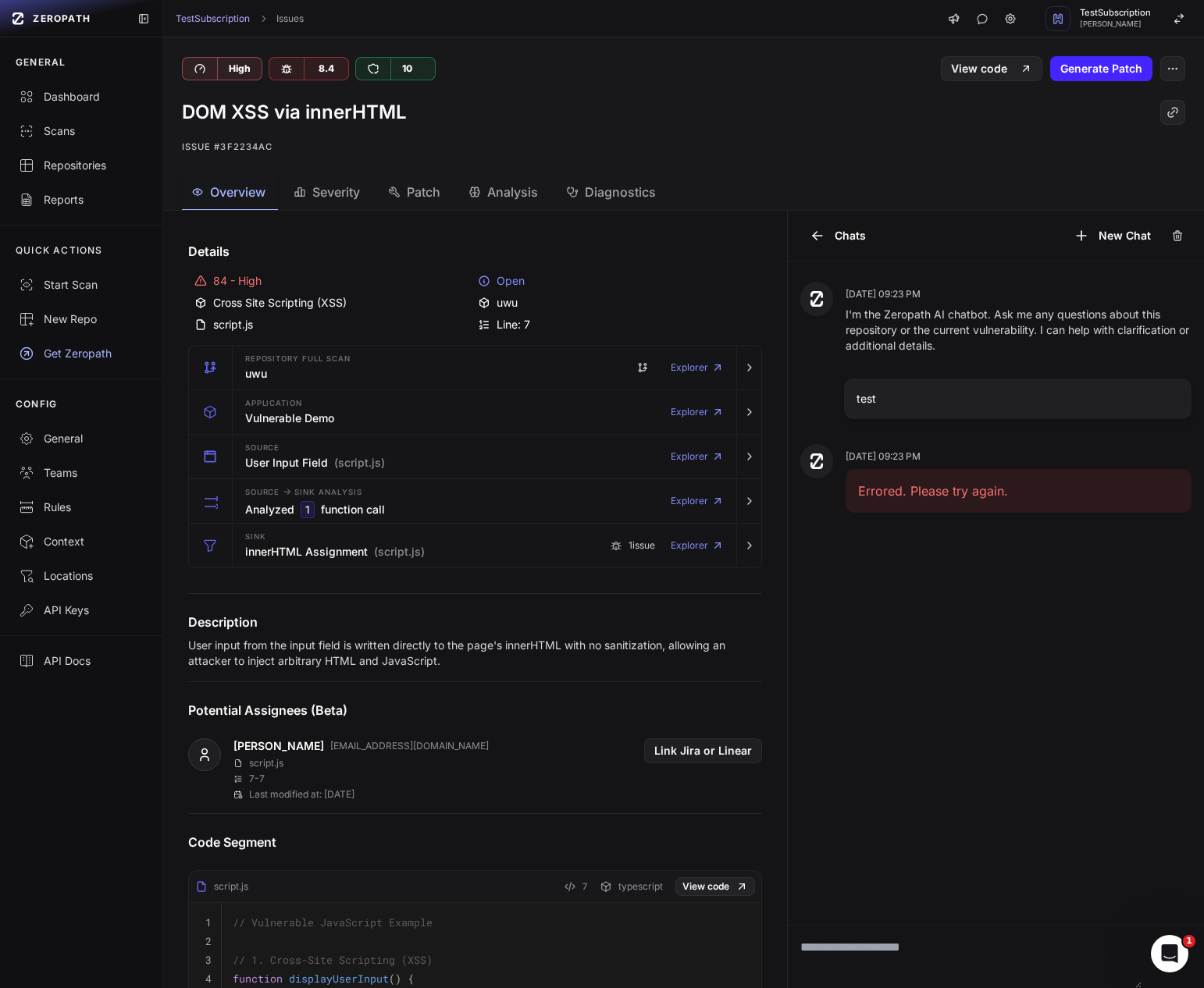
click at [1009, 967] on textarea at bounding box center [964, 957] width 353 height 62
type textarea "****"
click at [981, 936] on textarea at bounding box center [964, 957] width 353 height 62
type textarea "*"
type textarea "****"
